Goal: Information Seeking & Learning: Find specific fact

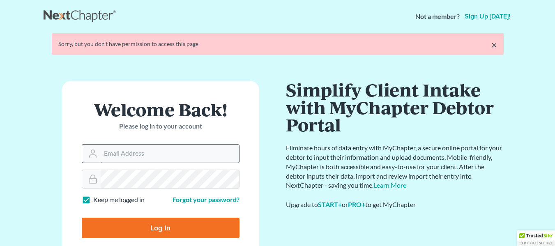
click at [195, 157] on input "Email Address" at bounding box center [170, 154] width 138 height 18
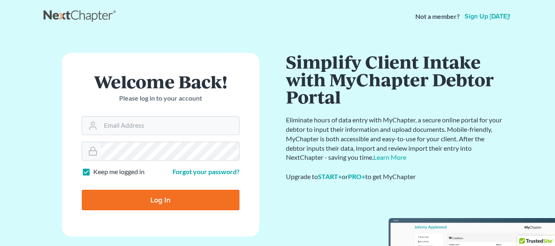
click at [215, 115] on div "Welcome Back! Please log in to your account" at bounding box center [161, 95] width 158 height 44
click at [212, 124] on input "Email Address" at bounding box center [170, 126] width 138 height 18
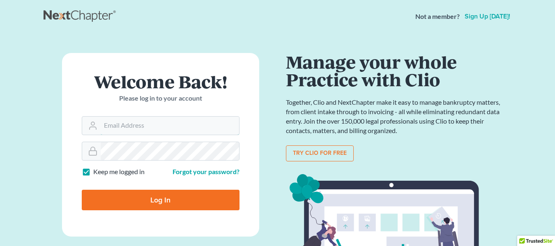
click at [77, 55] on form "Welcome Back! Please log in to your account Email Address Password Keep me logg…" at bounding box center [160, 145] width 197 height 184
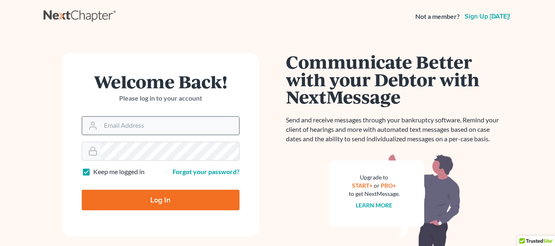
click at [155, 131] on input "Email Address" at bounding box center [170, 126] width 138 height 18
click at [316, 171] on div "Communicate Better with your Debtor with NextMessage Send and receive messages …" at bounding box center [395, 175] width 218 height 244
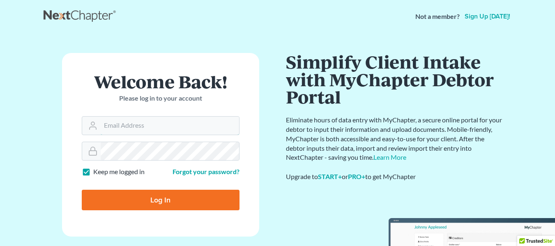
type input "Crystal@attorneydebtfighters.com"
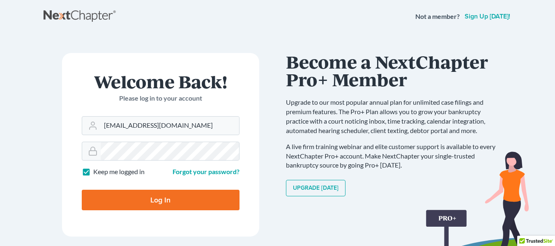
click at [173, 205] on input "Log In" at bounding box center [161, 200] width 158 height 21
type input "Thinking..."
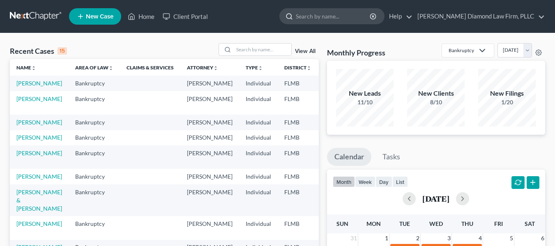
click at [342, 18] on input "search" at bounding box center [333, 16] width 75 height 15
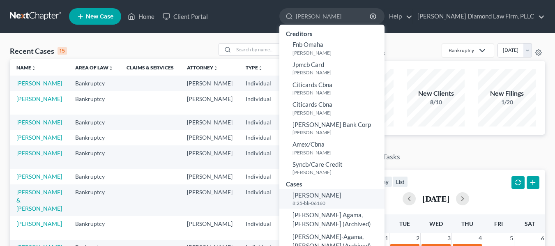
type input "ojeda"
click at [340, 196] on span "Ojeda, Joan" at bounding box center [316, 194] width 49 height 7
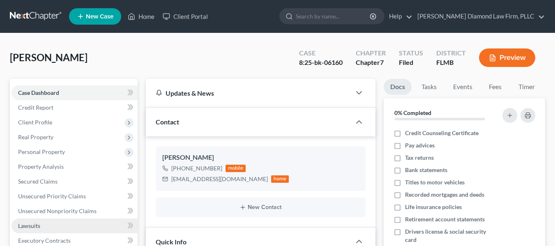
click at [48, 227] on link "Lawsuits" at bounding box center [74, 225] width 126 height 15
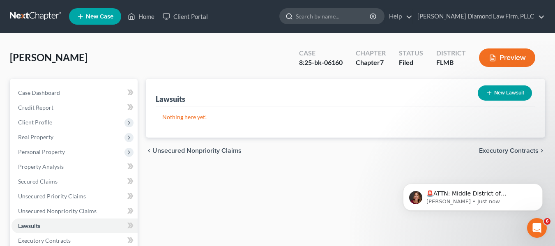
click at [339, 18] on input "search" at bounding box center [333, 16] width 75 height 15
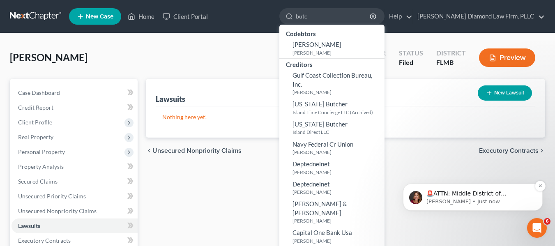
click at [451, 199] on p "Katie • Just now" at bounding box center [479, 201] width 106 height 7
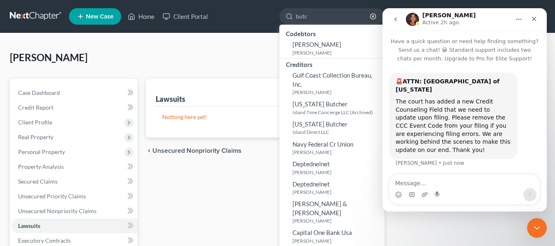
click at [263, 176] on div "Lawsuits New Lawsuit Nothing here yet! Court Name Date Filed Status Creditor Na…" at bounding box center [345, 242] width 407 height 326
click at [326, 23] on input "butc" at bounding box center [333, 16] width 75 height 15
click at [538, 15] on div "Close" at bounding box center [533, 18] width 15 height 15
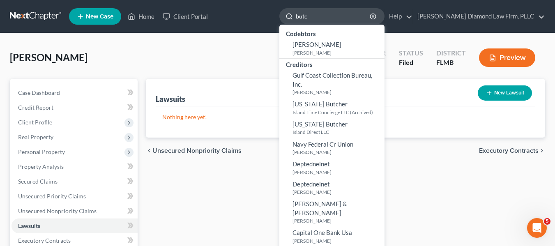
click at [345, 20] on input "butc" at bounding box center [333, 16] width 75 height 15
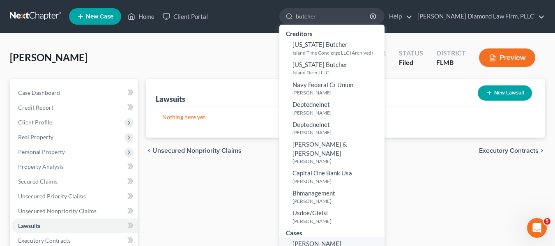
type input "butcher"
select select "4"
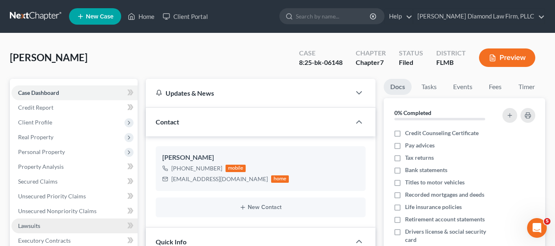
click at [54, 229] on link "Lawsuits" at bounding box center [74, 225] width 126 height 15
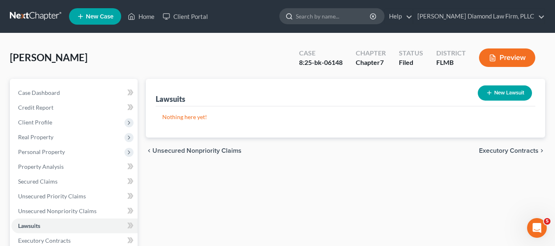
click at [371, 18] on input "search" at bounding box center [333, 16] width 75 height 15
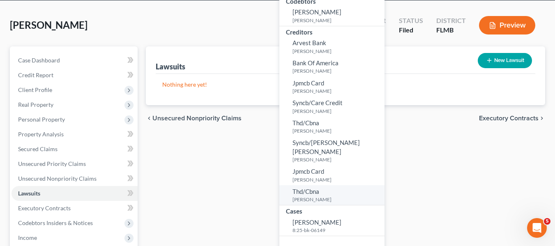
scroll to position [82, 0]
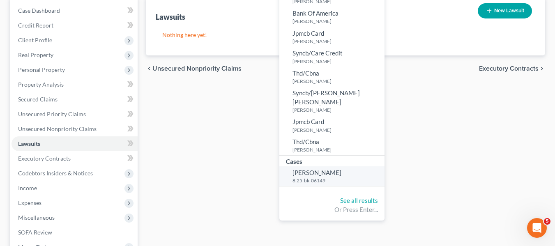
type input "buttice"
click at [341, 169] on span "Buttice, Michael" at bounding box center [316, 172] width 49 height 7
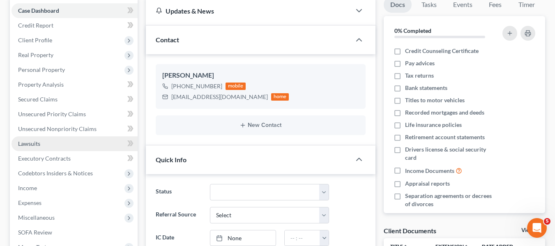
click at [80, 143] on link "Lawsuits" at bounding box center [74, 143] width 126 height 15
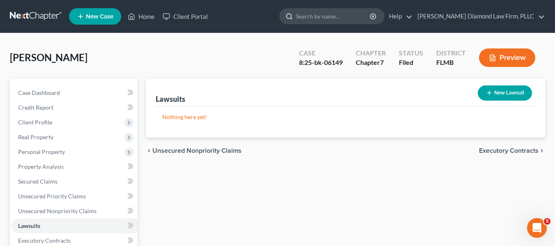
click at [370, 15] on input "search" at bounding box center [333, 16] width 75 height 15
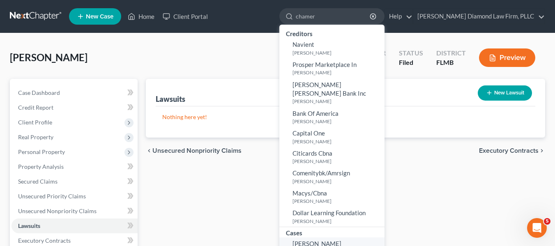
type input "chamer"
click at [341, 240] on span "Chamer, Calvin" at bounding box center [316, 243] width 49 height 7
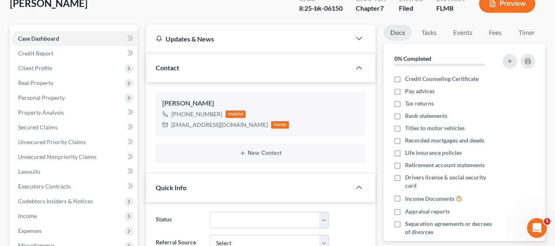
scroll to position [205, 0]
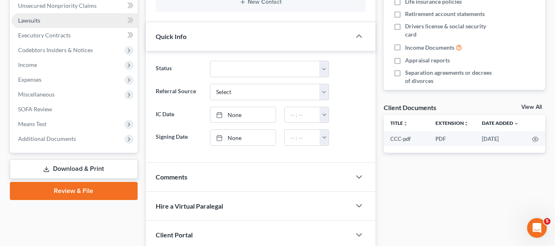
click at [57, 20] on link "Lawsuits" at bounding box center [74, 20] width 126 height 15
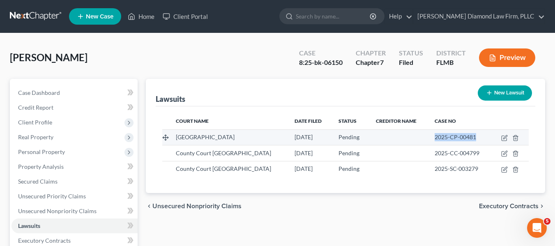
drag, startPoint x: 428, startPoint y: 137, endPoint x: 474, endPoint y: 130, distance: 46.6
click at [474, 130] on td "2025-CP-00481" at bounding box center [459, 137] width 63 height 16
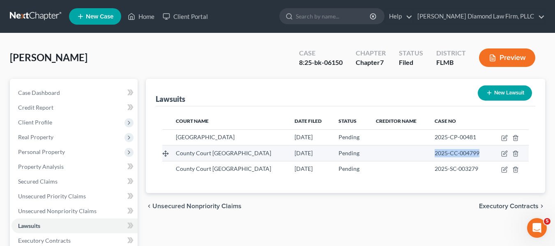
drag, startPoint x: 439, startPoint y: 153, endPoint x: 472, endPoint y: 152, distance: 33.7
click at [475, 152] on td "2025-CC-004799" at bounding box center [459, 153] width 63 height 16
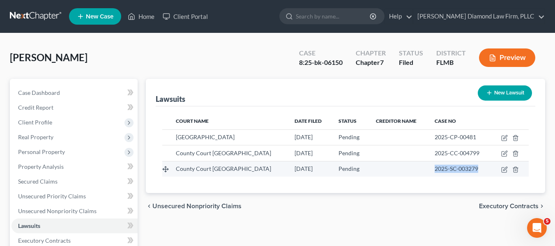
drag, startPoint x: 428, startPoint y: 168, endPoint x: 474, endPoint y: 163, distance: 46.7
click at [474, 163] on td "2025-SC-003279" at bounding box center [459, 169] width 63 height 16
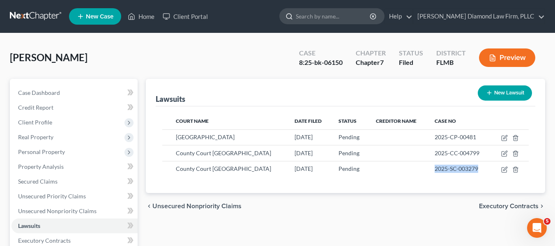
click at [371, 17] on input "search" at bounding box center [333, 16] width 75 height 15
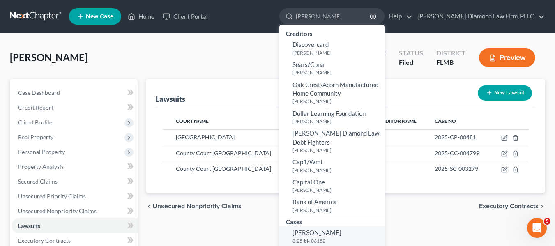
type input "ryan john"
click at [328, 238] on small "8:25-bk-06152" at bounding box center [337, 240] width 90 height 7
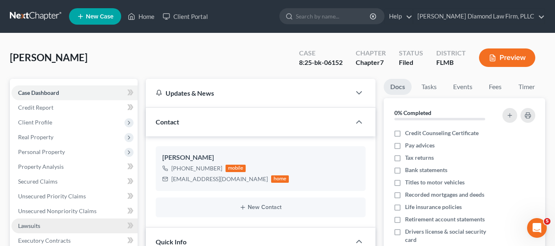
click at [103, 228] on link "Lawsuits" at bounding box center [74, 225] width 126 height 15
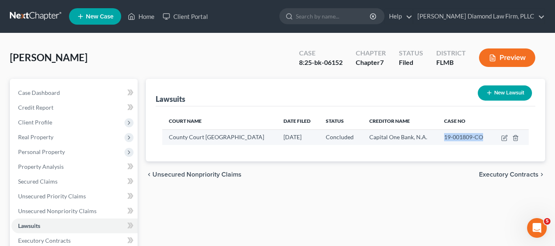
drag, startPoint x: 439, startPoint y: 136, endPoint x: 478, endPoint y: 139, distance: 38.3
click at [478, 138] on span "19-001809-CO" at bounding box center [463, 136] width 39 height 7
copy span "19-001809-CO"
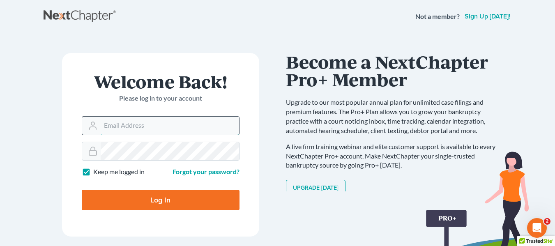
click at [233, 126] on input "Email Address" at bounding box center [170, 126] width 138 height 18
type input "[EMAIL_ADDRESS][DOMAIN_NAME]"
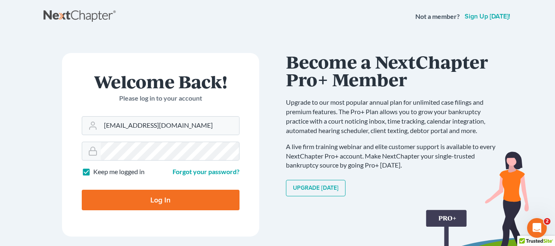
type input "Thinking..."
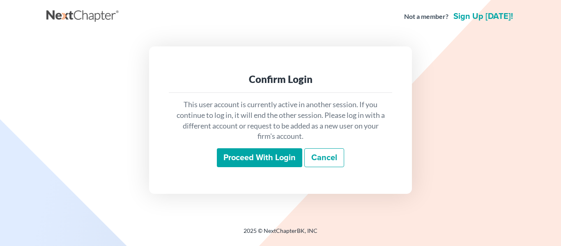
click at [240, 166] on input "Proceed with login" at bounding box center [259, 157] width 85 height 19
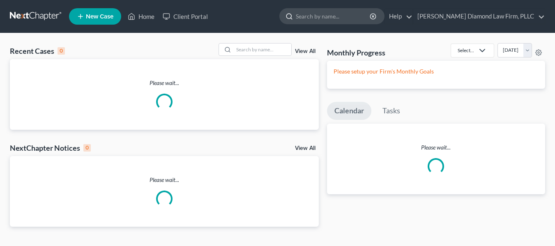
click at [371, 20] on input "search" at bounding box center [333, 16] width 75 height 15
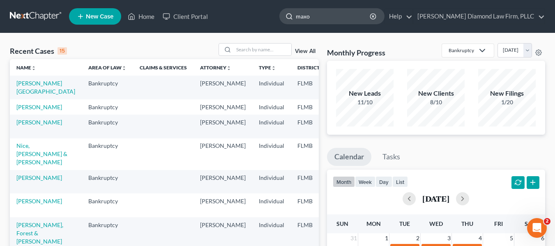
type input "maxon"
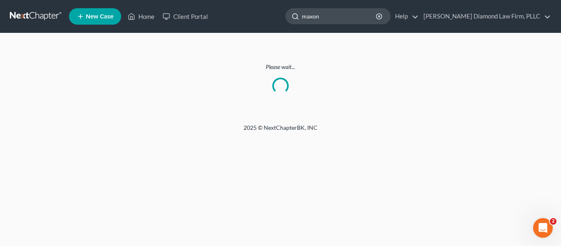
click at [361, 14] on input "maxon" at bounding box center [339, 16] width 75 height 15
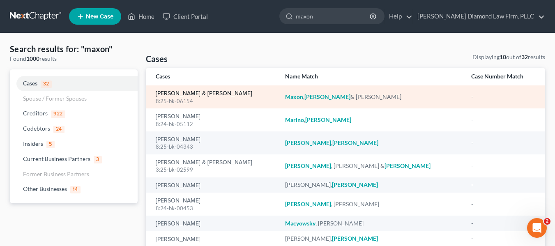
click at [173, 94] on link "[PERSON_NAME] & [PERSON_NAME]" at bounding box center [204, 94] width 97 height 6
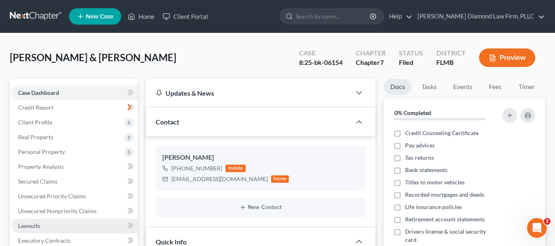
click at [50, 218] on link "Lawsuits" at bounding box center [74, 225] width 126 height 15
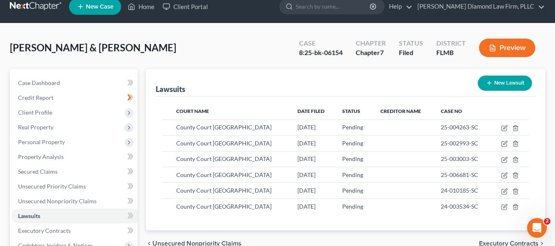
scroll to position [82, 0]
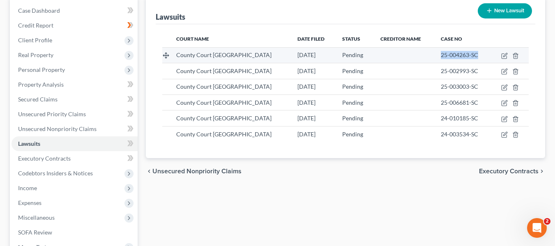
drag, startPoint x: 436, startPoint y: 57, endPoint x: 476, endPoint y: 57, distance: 40.3
click at [476, 57] on div "25-004263-SC" at bounding box center [463, 55] width 44 height 8
copy span "25-004263-SC"
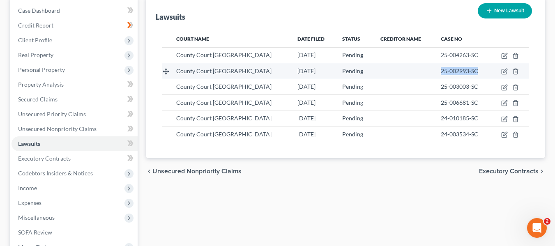
drag, startPoint x: 431, startPoint y: 72, endPoint x: 474, endPoint y: 67, distance: 43.1
click at [474, 67] on td "25-002993-SC" at bounding box center [462, 71] width 57 height 16
copy span "25-002993-SC"
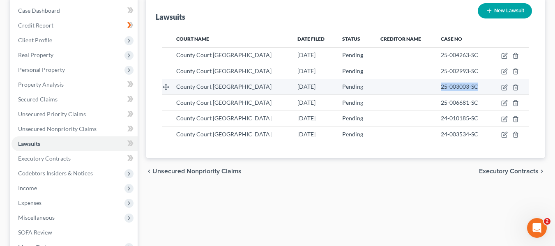
drag, startPoint x: 436, startPoint y: 83, endPoint x: 477, endPoint y: 87, distance: 41.2
click at [477, 87] on td "25-003003-SC" at bounding box center [462, 87] width 57 height 16
copy span "25-003003-SC"
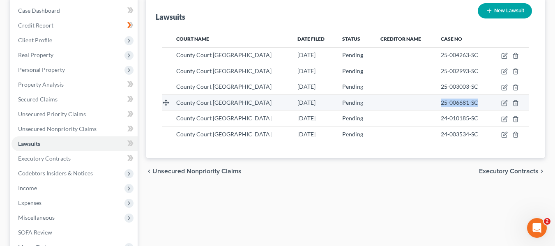
drag, startPoint x: 438, startPoint y: 103, endPoint x: 474, endPoint y: 104, distance: 35.7
click at [474, 104] on td "25-006681-SC" at bounding box center [462, 102] width 57 height 16
copy span "25-006681-SC"
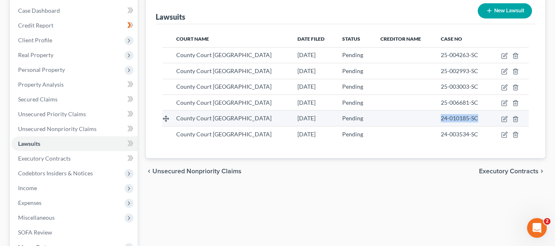
drag, startPoint x: 436, startPoint y: 118, endPoint x: 488, endPoint y: 115, distance: 52.2
click at [488, 115] on td "24-010185-SC" at bounding box center [462, 118] width 57 height 16
copy span "24-010185-SC"
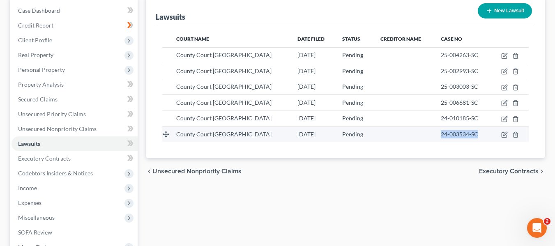
drag, startPoint x: 432, startPoint y: 134, endPoint x: 479, endPoint y: 133, distance: 47.6
click at [479, 133] on tr "County Court Pinellas County 04/25/2024 Pending 24-003534-SC" at bounding box center [345, 134] width 366 height 16
copy span "24-003534-SC"
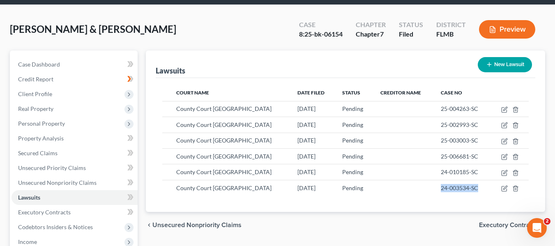
scroll to position [0, 0]
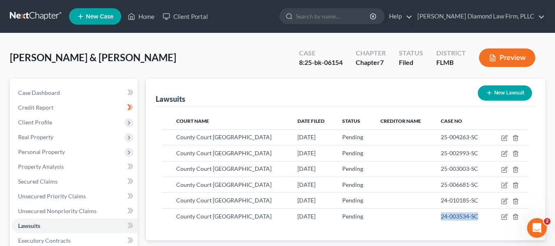
click at [34, 21] on link at bounding box center [36, 16] width 53 height 15
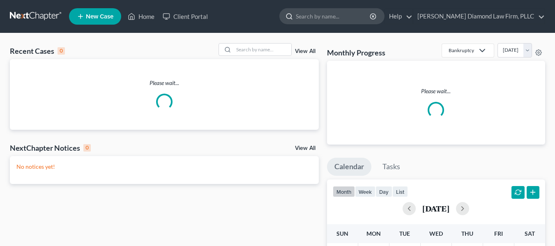
click at [365, 14] on input "search" at bounding box center [333, 16] width 75 height 15
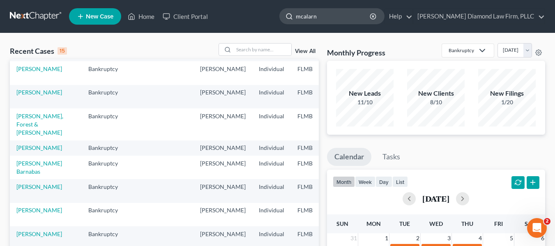
type input "mcalarny"
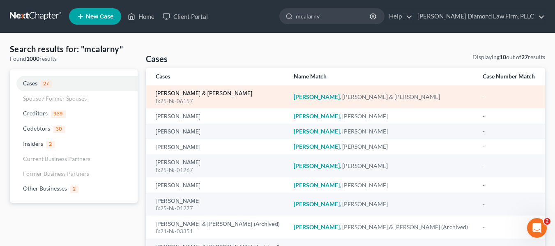
click at [231, 91] on link "[PERSON_NAME] & [PERSON_NAME]" at bounding box center [204, 94] width 97 height 6
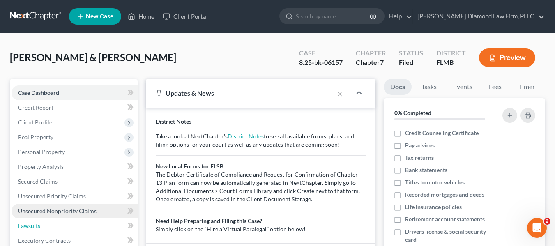
click at [24, 228] on span "Lawsuits" at bounding box center [29, 225] width 22 height 7
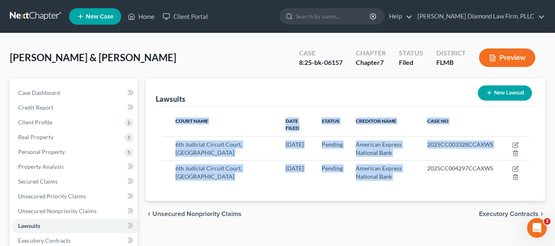
drag, startPoint x: 426, startPoint y: 160, endPoint x: 510, endPoint y: 179, distance: 86.4
click at [510, 179] on div "Court Name Date Filed Status Creditor Name Case No 6th Judicial Circuit Court, …" at bounding box center [345, 153] width 379 height 94
copy table "Court Name Date Filed Status Creditor Name Case No 6th Judicial Circuit Court, …"
click at [330, 31] on nav "Home New Case Client Portal Ziegler Diamond Law Firm, PLLC crystal@attorneydebt…" at bounding box center [277, 16] width 555 height 33
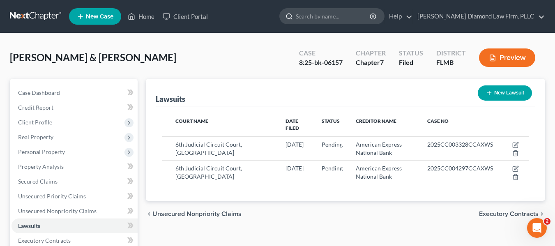
click at [332, 13] on input "search" at bounding box center [333, 16] width 75 height 15
type input "hurley"
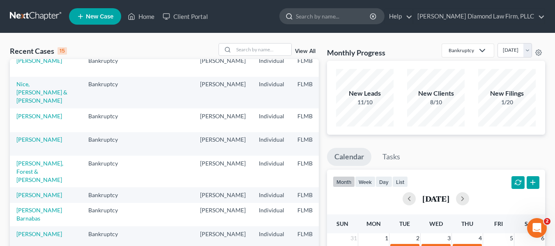
click at [371, 14] on input "search" at bounding box center [333, 16] width 75 height 15
type input "[PERSON_NAME]"
click at [190, 32] on nav "Home New Case Client Portal [PERSON_NAME] Diamond Law Firm, PLLC [EMAIL_ADDRESS…" at bounding box center [277, 16] width 555 height 33
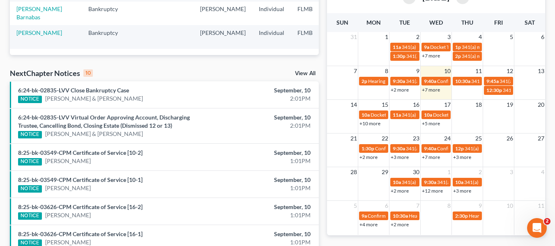
scroll to position [123, 0]
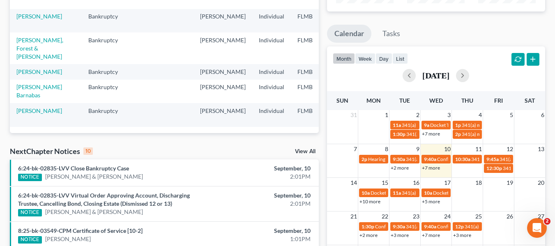
click at [306, 148] on div "NextChapter Notices 10 View All" at bounding box center [164, 152] width 309 height 13
click at [302, 152] on link "View All" at bounding box center [305, 152] width 21 height 6
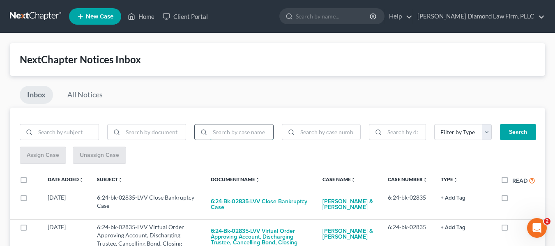
click at [214, 134] on input "search" at bounding box center [241, 132] width 63 height 16
type input "[PERSON_NAME]"
click at [500, 124] on button "Search" at bounding box center [518, 132] width 36 height 16
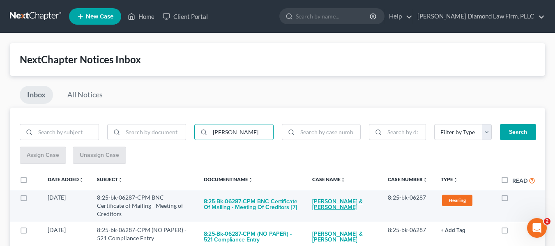
click at [355, 206] on link "[PERSON_NAME] & [PERSON_NAME]" at bounding box center [343, 204] width 62 height 22
select select "4"
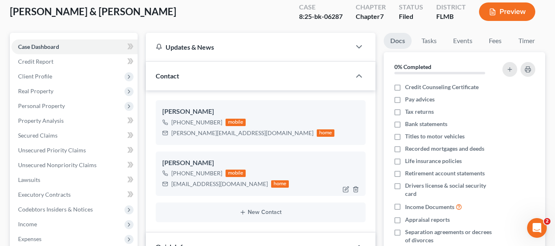
scroll to position [82, 0]
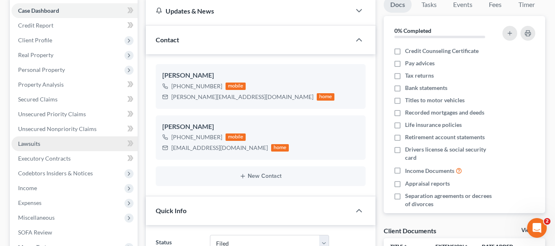
click at [44, 140] on link "Lawsuits" at bounding box center [74, 143] width 126 height 15
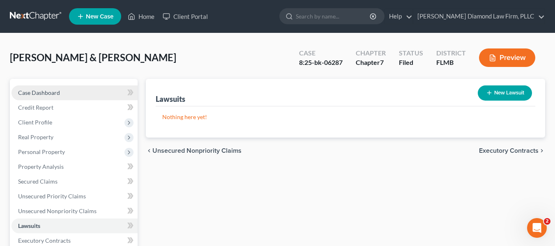
click at [94, 92] on link "Case Dashboard" at bounding box center [74, 92] width 126 height 15
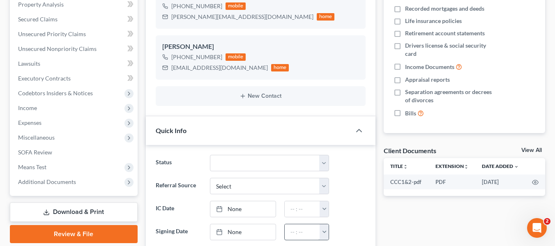
scroll to position [205, 0]
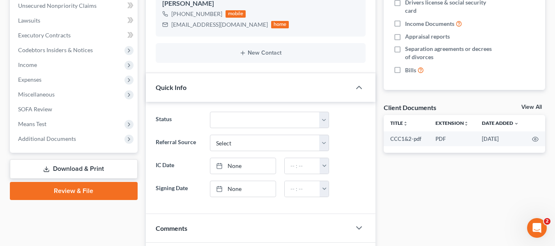
click at [529, 109] on link "View All" at bounding box center [531, 107] width 21 height 6
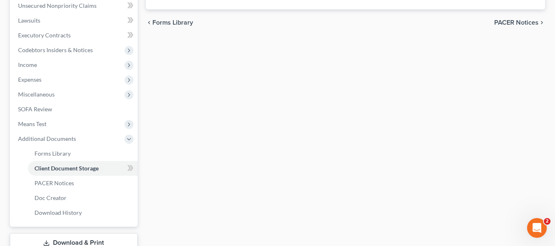
select select "9"
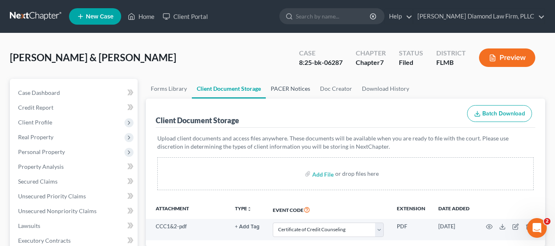
click at [297, 89] on link "PACER Notices" at bounding box center [290, 89] width 49 height 20
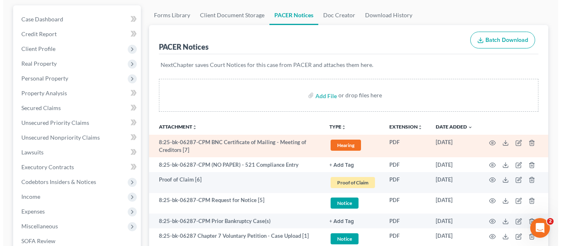
scroll to position [164, 0]
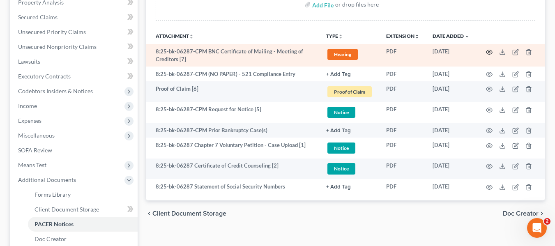
click at [492, 53] on td at bounding box center [510, 55] width 69 height 23
click at [490, 53] on icon "button" at bounding box center [489, 52] width 7 height 7
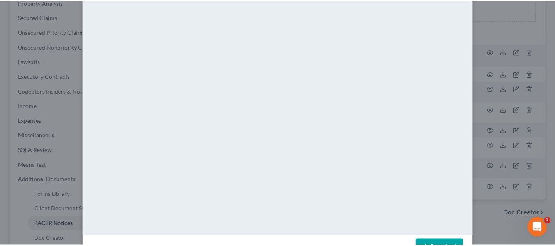
scroll to position [82, 0]
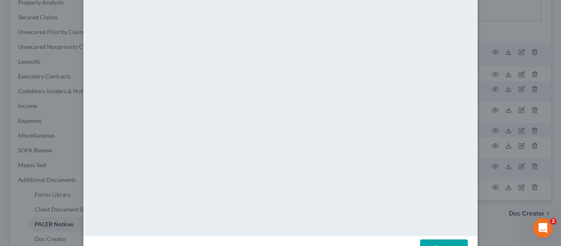
click at [0, 170] on div "Attachment Preview: 8:25-bk-06287-CPM BNC Certificate of Mailing - Meeting of C…" at bounding box center [280, 123] width 561 height 246
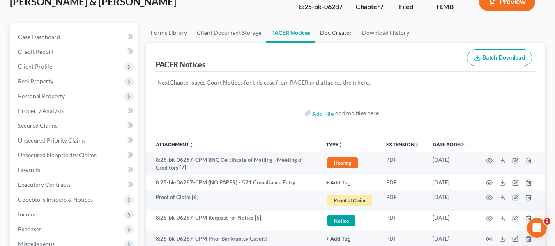
scroll to position [0, 0]
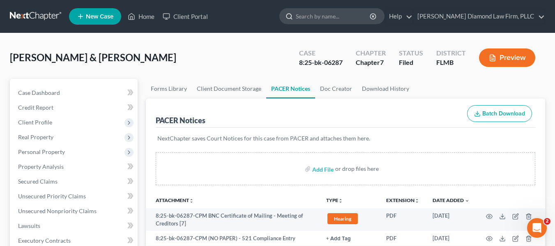
click at [371, 15] on input "search" at bounding box center [333, 16] width 75 height 15
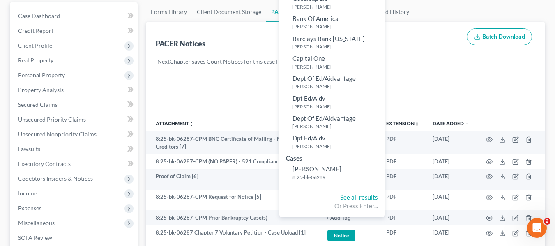
scroll to position [123, 0]
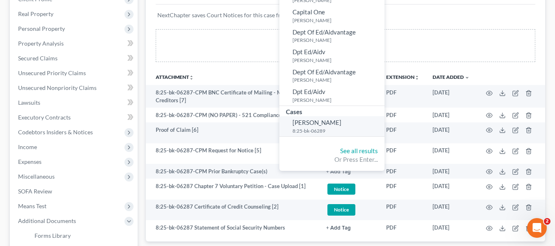
type input "izq"
click at [335, 123] on span "[PERSON_NAME]" at bounding box center [316, 122] width 49 height 7
select select "4"
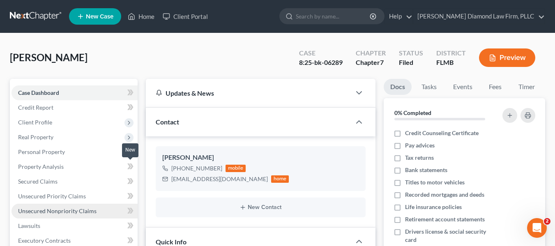
scroll to position [41, 0]
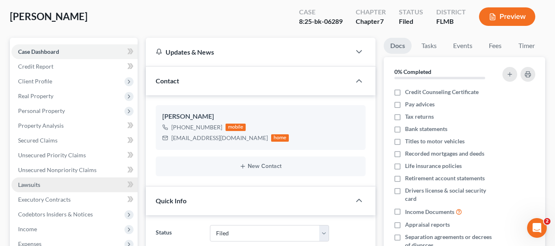
click at [67, 180] on link "Lawsuits" at bounding box center [74, 184] width 126 height 15
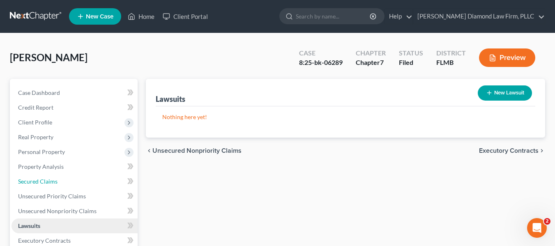
click at [67, 180] on link "Secured Claims" at bounding box center [74, 181] width 126 height 15
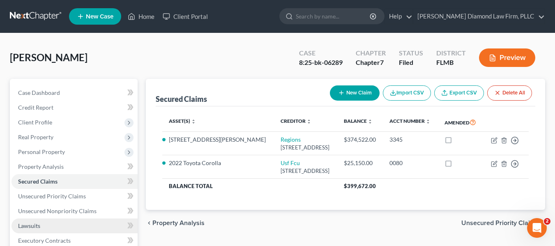
click at [68, 226] on link "Lawsuits" at bounding box center [74, 225] width 126 height 15
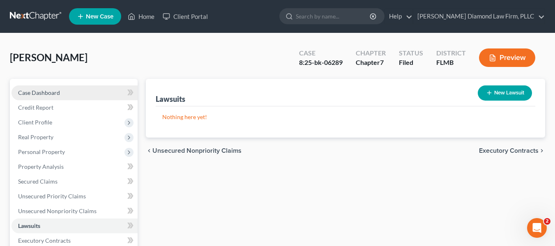
click at [100, 95] on link "Case Dashboard" at bounding box center [74, 92] width 126 height 15
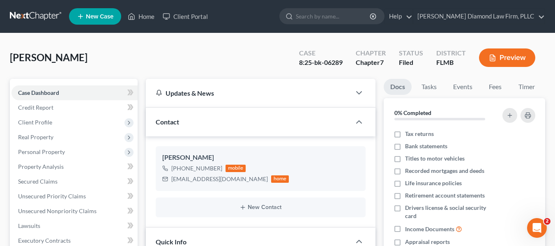
scroll to position [205, 0]
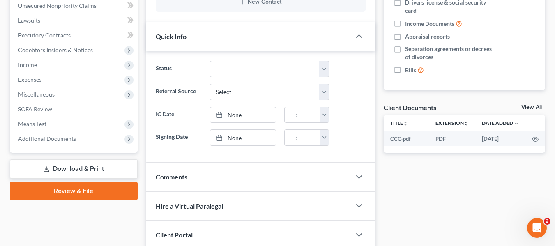
click at [539, 105] on link "View All" at bounding box center [531, 107] width 21 height 6
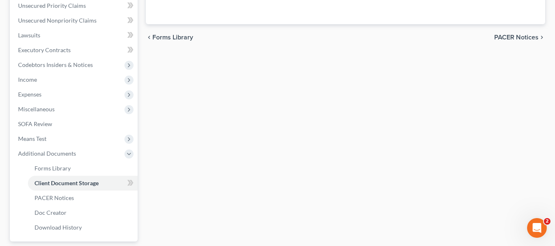
scroll to position [11, 0]
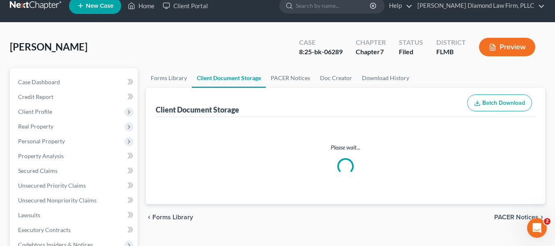
select select "9"
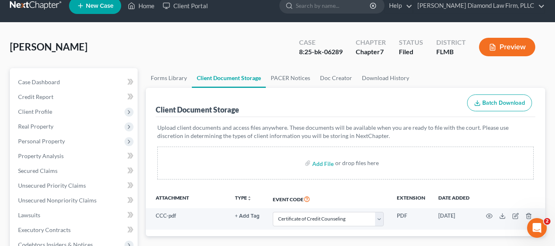
scroll to position [0, 0]
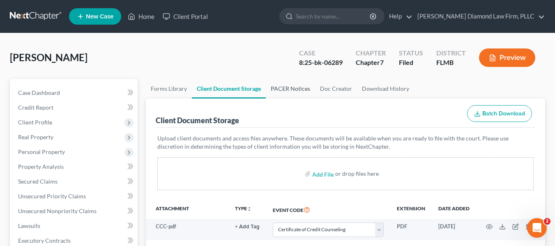
click at [307, 89] on link "PACER Notices" at bounding box center [290, 89] width 49 height 20
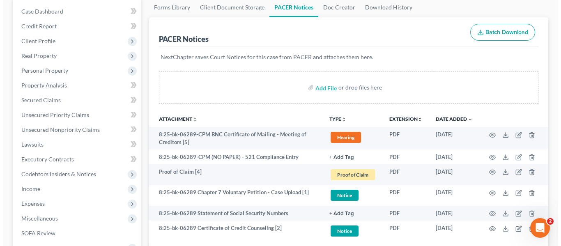
scroll to position [123, 0]
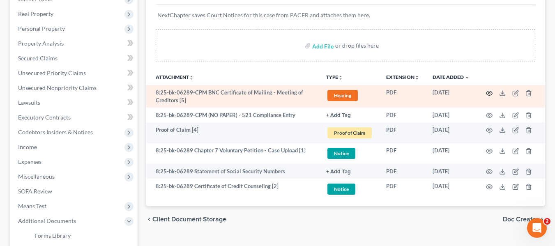
click at [490, 91] on icon "button" at bounding box center [489, 93] width 6 height 5
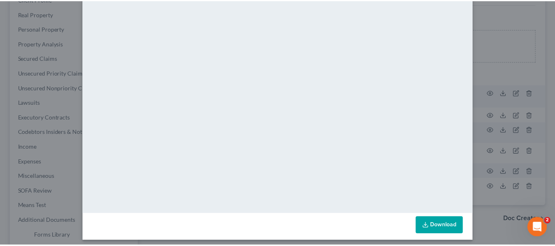
scroll to position [109, 0]
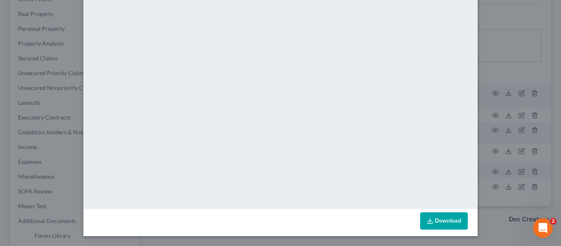
click at [528, 20] on div "Attachment Preview: 8:25-bk-06289-CPM BNC Certificate of Mailing - Meeting of C…" at bounding box center [280, 123] width 561 height 246
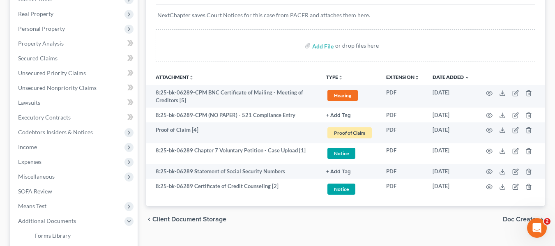
drag, startPoint x: 444, startPoint y: 53, endPoint x: 444, endPoint y: 46, distance: 7.0
click at [444, 52] on div "Add File or drop files here" at bounding box center [345, 45] width 379 height 33
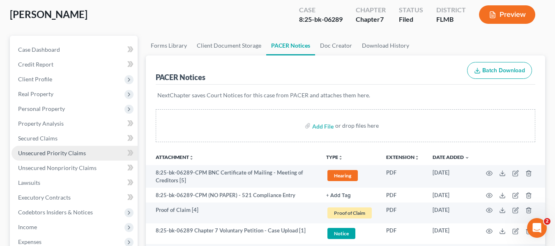
scroll to position [0, 0]
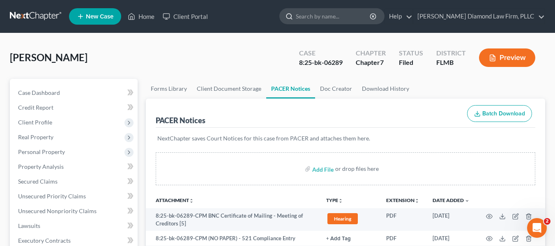
click at [336, 17] on input "search" at bounding box center [333, 16] width 75 height 15
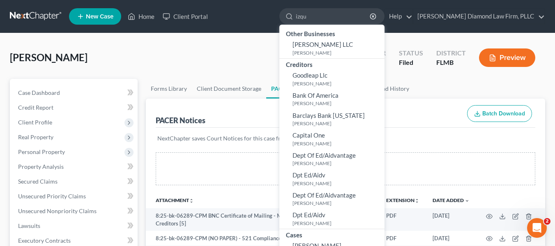
drag, startPoint x: 337, startPoint y: 20, endPoint x: 269, endPoint y: 19, distance: 67.8
click at [278, 15] on ul "New Case Home Client Portal izqu - No Result - Other Businesses [PERSON_NAME] L…" at bounding box center [307, 16] width 476 height 21
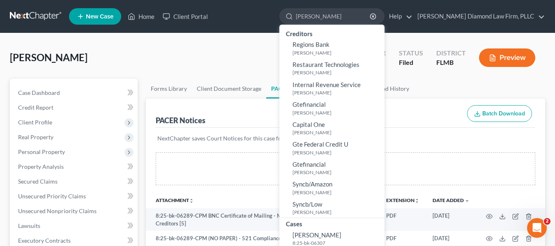
scroll to position [82, 0]
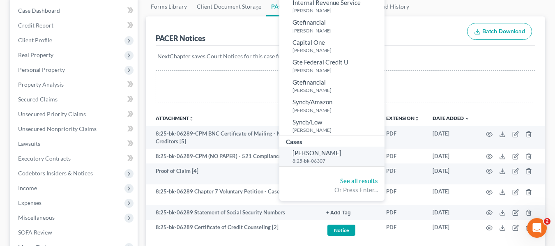
type input "[PERSON_NAME]"
click at [354, 159] on small "8:25-bk-06307" at bounding box center [337, 160] width 90 height 7
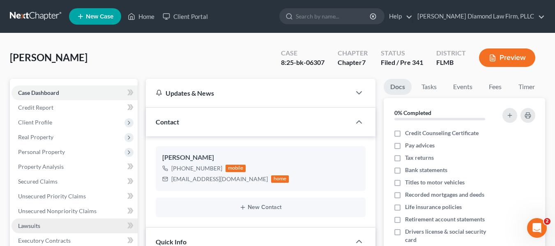
click at [29, 226] on span "Lawsuits" at bounding box center [29, 225] width 22 height 7
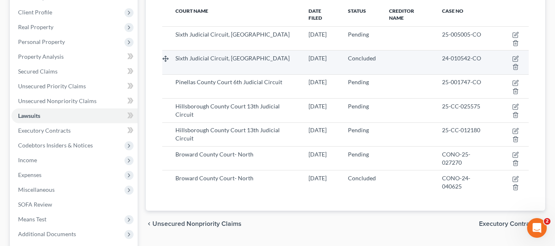
scroll to position [82, 0]
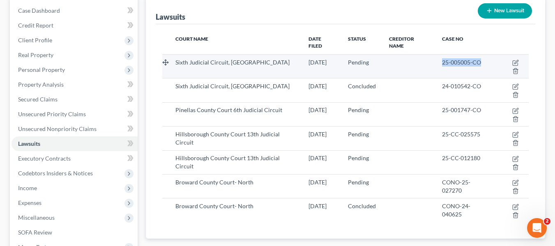
drag, startPoint x: 444, startPoint y: 62, endPoint x: 494, endPoint y: 58, distance: 50.2
click at [494, 58] on td "25-005005-CO" at bounding box center [465, 66] width 60 height 24
